Goal: Information Seeking & Learning: Learn about a topic

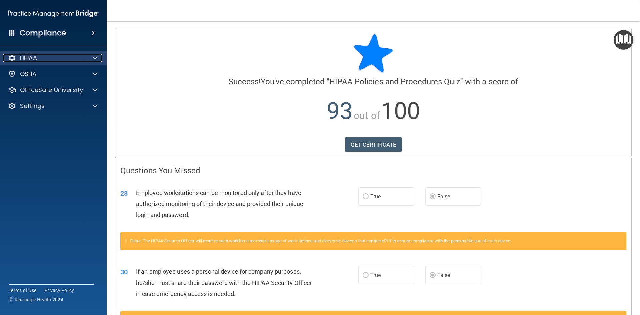
click at [85, 59] on div "HIPAA" at bounding box center [44, 58] width 83 height 8
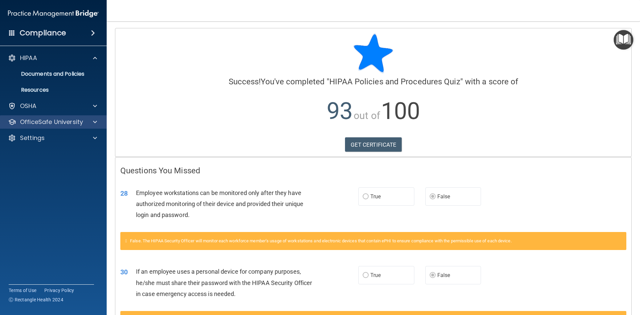
click at [92, 117] on div "OfficeSafe University" at bounding box center [53, 121] width 107 height 13
click at [93, 123] on span at bounding box center [95, 122] width 4 height 8
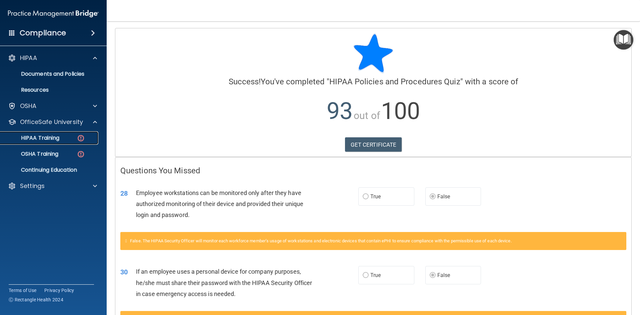
click at [63, 137] on div "HIPAA Training" at bounding box center [49, 138] width 91 height 7
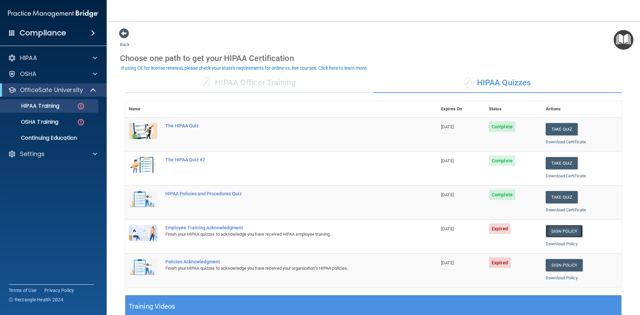
click at [560, 232] on link "Sign Policy" at bounding box center [564, 231] width 37 height 12
click at [566, 267] on link "Sign Policy" at bounding box center [564, 265] width 37 height 12
click at [45, 125] on p "OSHA Training" at bounding box center [31, 122] width 54 height 7
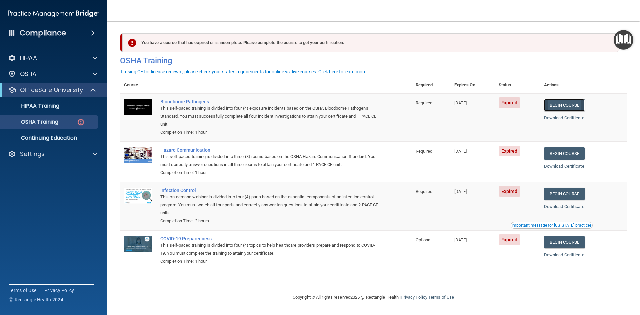
click at [576, 107] on link "Begin Course" at bounding box center [564, 105] width 41 height 12
click at [574, 155] on link "Begin Course" at bounding box center [564, 153] width 41 height 12
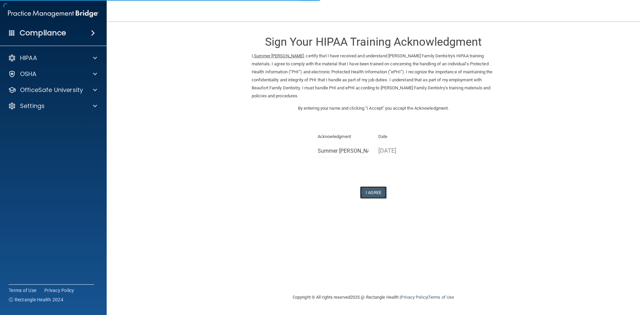
click at [378, 195] on button "I Agree" at bounding box center [373, 192] width 27 height 12
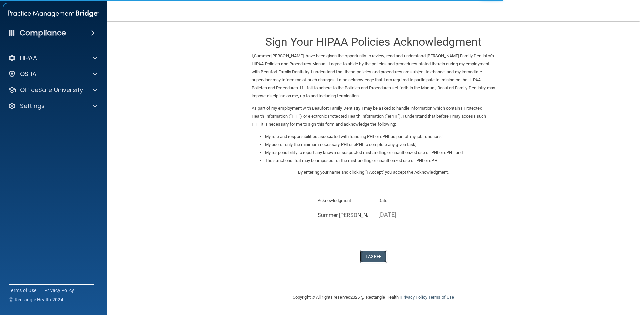
click at [378, 256] on button "I Agree" at bounding box center [373, 256] width 27 height 12
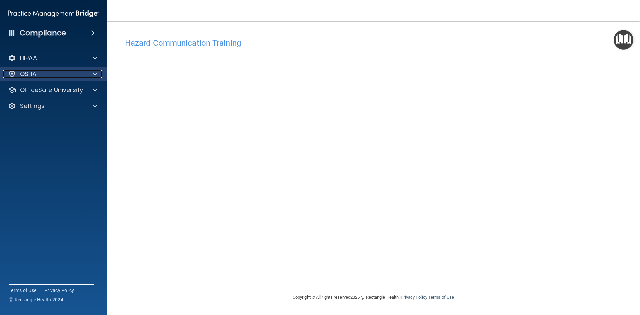
click at [83, 73] on div "OSHA" at bounding box center [44, 74] width 83 height 8
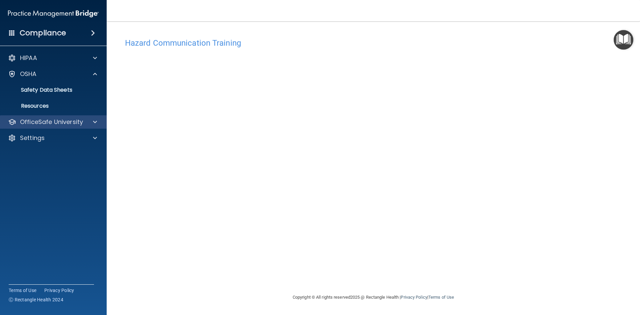
click at [89, 117] on div "OfficeSafe University" at bounding box center [53, 121] width 107 height 13
click at [95, 124] on span at bounding box center [95, 122] width 4 height 8
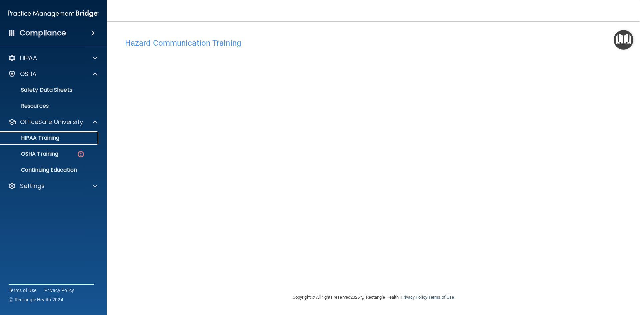
click at [52, 136] on p "HIPAA Training" at bounding box center [31, 138] width 55 height 7
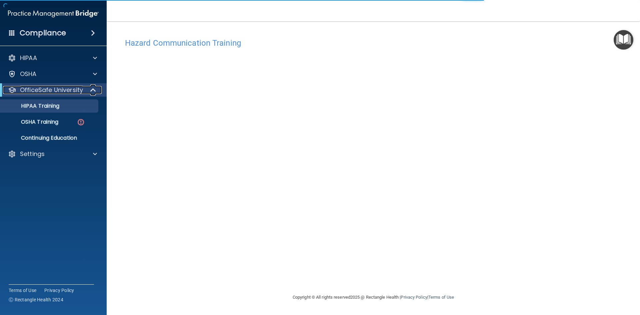
click at [43, 92] on p "OfficeSafe University" at bounding box center [51, 90] width 63 height 8
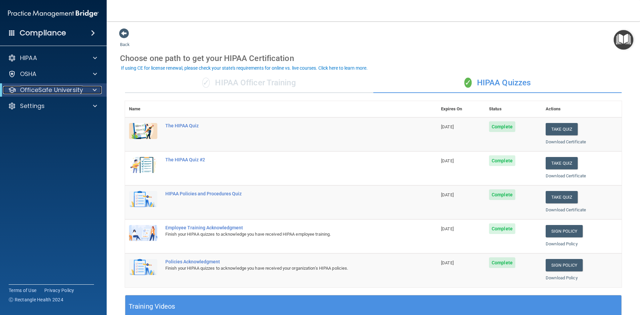
click at [91, 87] on div at bounding box center [93, 90] width 16 height 8
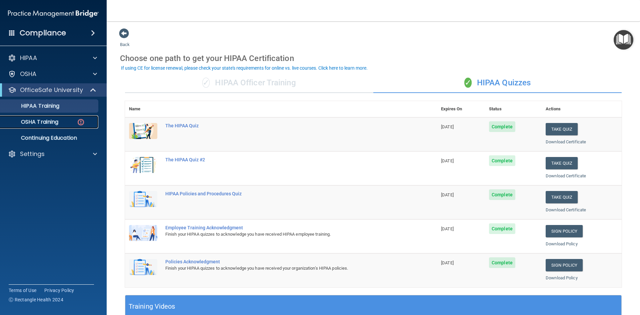
click at [68, 119] on div "OSHA Training" at bounding box center [49, 122] width 91 height 7
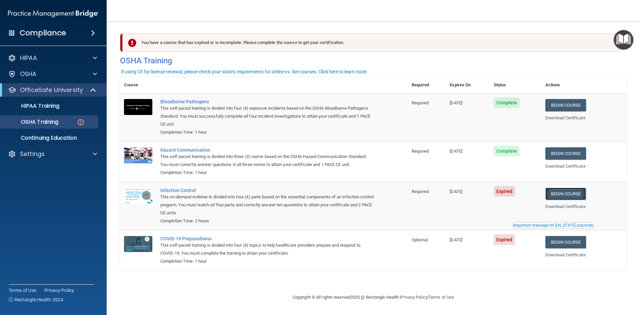
click at [573, 195] on link "Begin Course" at bounding box center [565, 194] width 41 height 12
click at [566, 244] on link "Begin Course" at bounding box center [565, 242] width 41 height 12
